Goal: Task Accomplishment & Management: Use online tool/utility

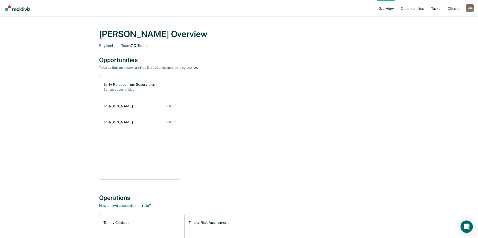
click at [437, 7] on link "Tasks" at bounding box center [435, 8] width 11 height 16
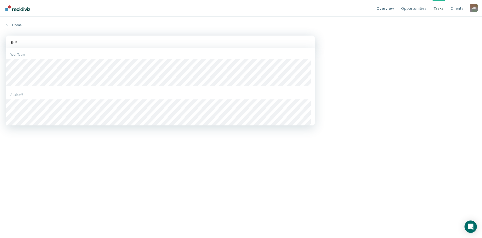
type input "[PERSON_NAME]"
